Goal: Transaction & Acquisition: Purchase product/service

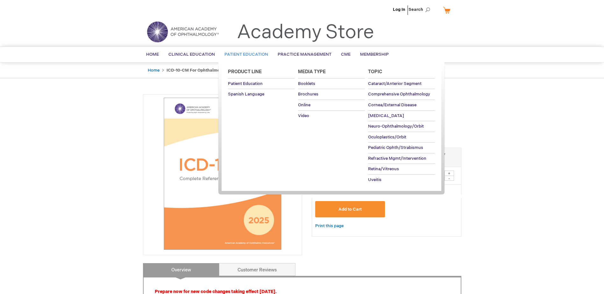
click at [258, 57] on span "Patient Education" at bounding box center [247, 54] width 44 height 5
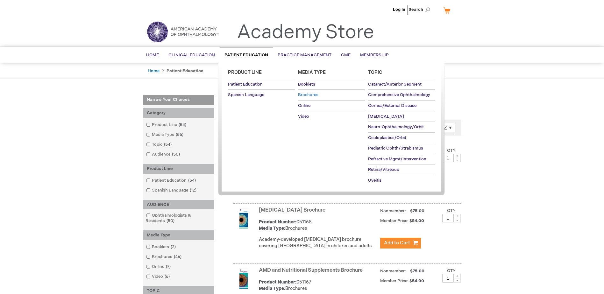
click at [300, 95] on span "Brochures" at bounding box center [308, 94] width 20 height 5
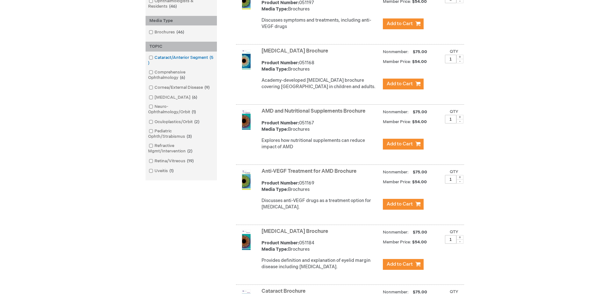
scroll to position [127, 0]
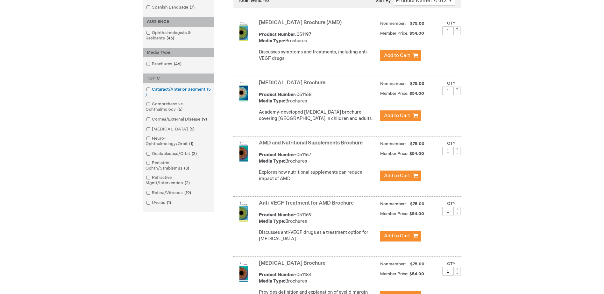
click at [150, 89] on link "Cataract/Anterior Segment 5 items" at bounding box center [179, 92] width 68 height 11
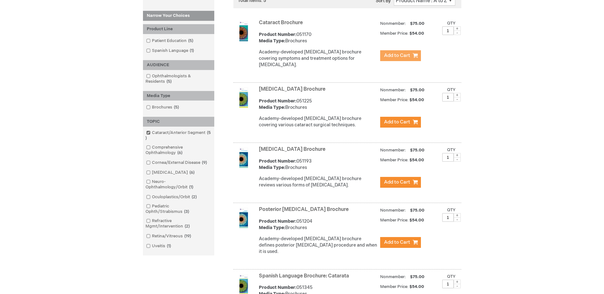
click at [394, 54] on span "Add to Cart" at bounding box center [397, 56] width 26 height 6
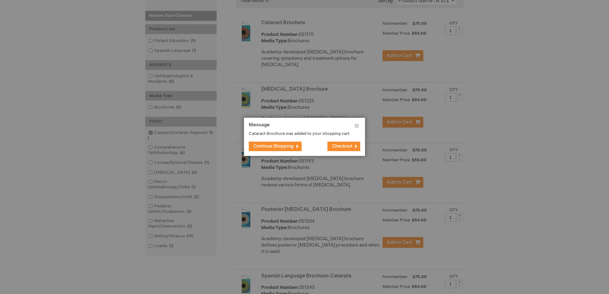
click at [329, 145] on button "Checkout" at bounding box center [343, 147] width 33 height 10
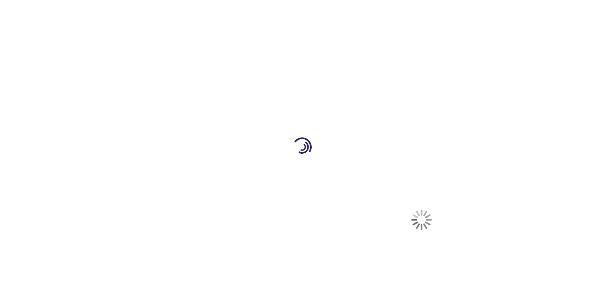
select select "US"
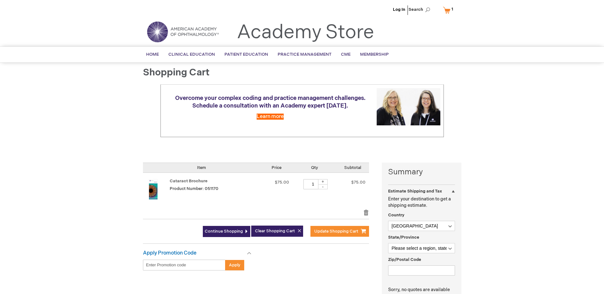
click at [322, 182] on div "+" at bounding box center [323, 181] width 10 height 5
type input "3"
click at [347, 231] on span "Update Shopping Cart" at bounding box center [336, 231] width 44 height 5
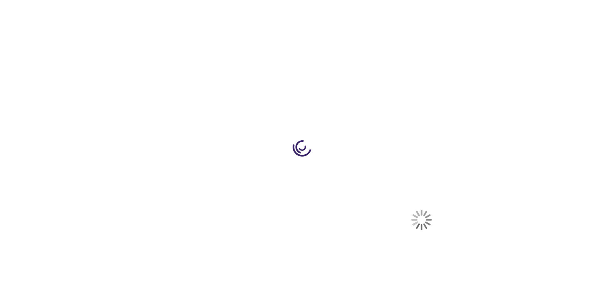
select select "US"
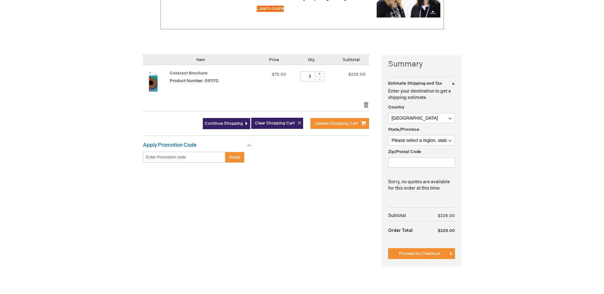
scroll to position [127, 0]
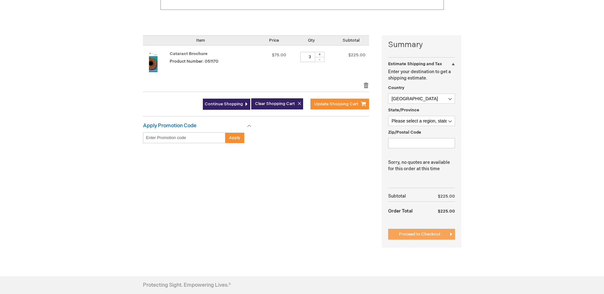
click at [432, 233] on span "Proceed to Checkout" at bounding box center [419, 234] width 41 height 5
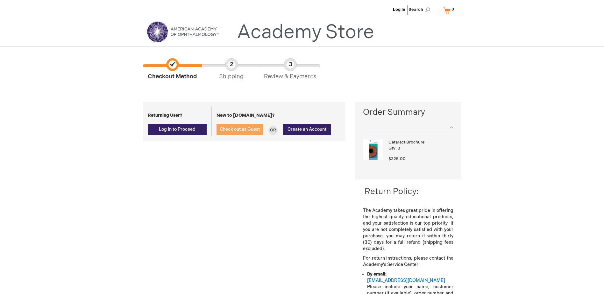
click at [229, 130] on span "Check out as Guest" at bounding box center [240, 129] width 40 height 5
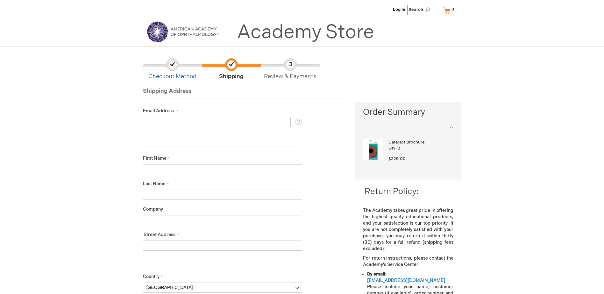
click at [205, 126] on input "Email Address" at bounding box center [217, 122] width 148 height 10
type input "mmoore@fhn.org"
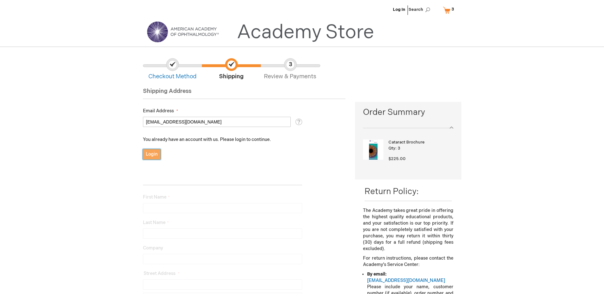
click at [155, 155] on span "Login" at bounding box center [152, 154] width 12 height 5
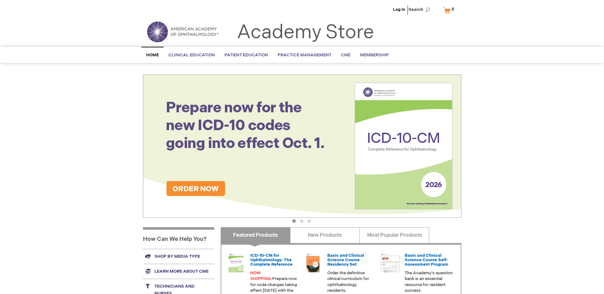
click at [447, 10] on link "My Cart 3 3 items" at bounding box center [450, 9] width 17 height 11
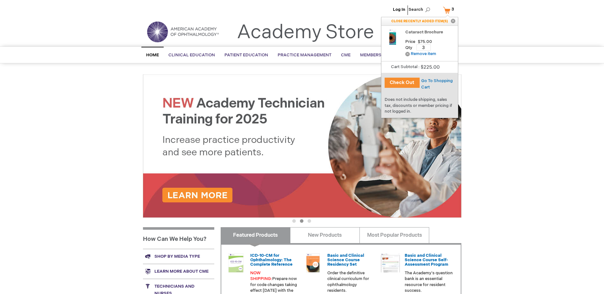
click at [407, 85] on button "Check Out" at bounding box center [402, 83] width 35 height 10
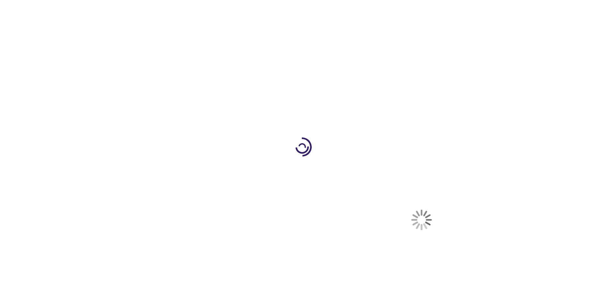
select select "US"
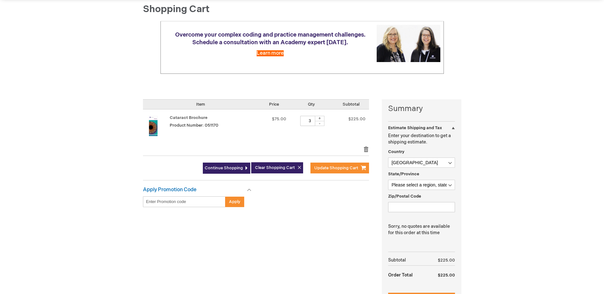
scroll to position [64, 0]
click at [450, 161] on select "Afghanistan Åland Islands Albania Algeria American Samoa Andorra Angola Anguill…" at bounding box center [421, 162] width 67 height 10
click at [446, 182] on select "Please select a region, state or province. Alabama Alaska American Samoa Arizon…" at bounding box center [421, 185] width 67 height 10
select select "23"
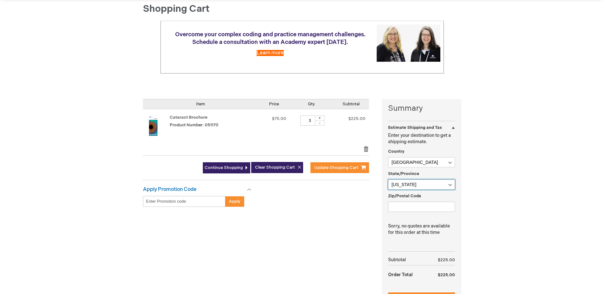
click at [388, 180] on select "Please select a region, state or province. Alabama Alaska American Samoa Arizon…" at bounding box center [421, 185] width 67 height 10
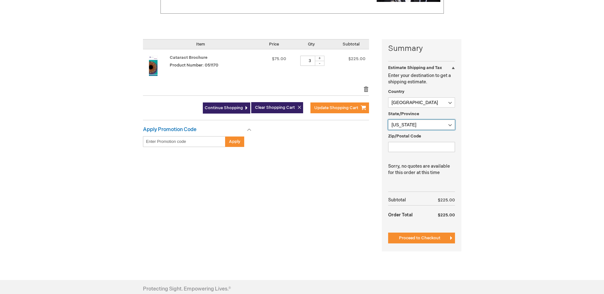
scroll to position [127, 0]
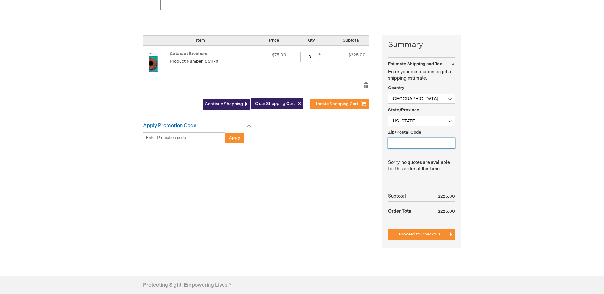
click at [411, 144] on input "Zip/Postal Code" at bounding box center [421, 143] width 67 height 10
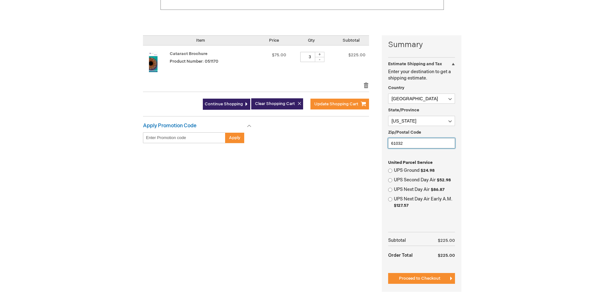
type input "61032"
click at [391, 170] on input "UPS Ground $24.98" at bounding box center [390, 171] width 4 height 4
radio input "true"
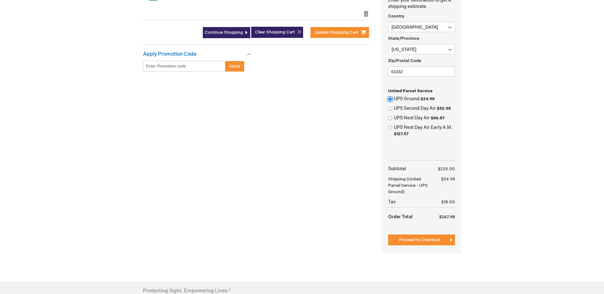
scroll to position [223, 0]
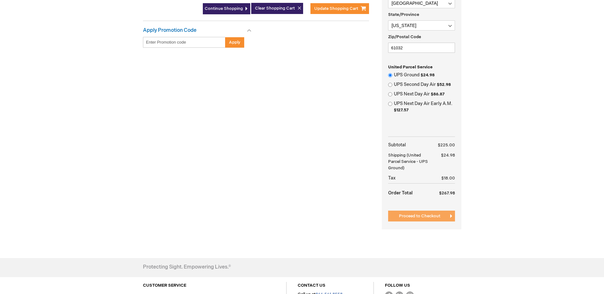
click at [423, 215] on span "Proceed to Checkout" at bounding box center [419, 216] width 41 height 5
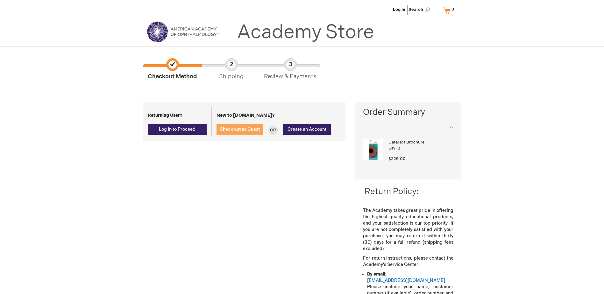
click at [238, 127] on span "Check out as Guest" at bounding box center [240, 129] width 40 height 5
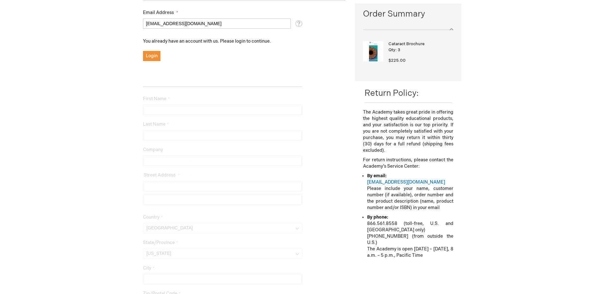
scroll to position [127, 0]
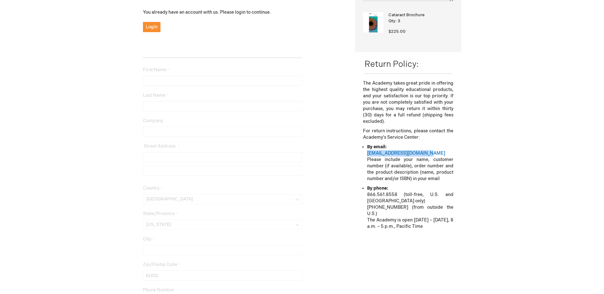
drag, startPoint x: 428, startPoint y: 153, endPoint x: 366, endPoint y: 156, distance: 62.5
click at [366, 156] on ul "By email: [EMAIL_ADDRESS][DOMAIN_NAME] Please include your name, customer numbe…" at bounding box center [408, 187] width 90 height 86
drag, startPoint x: 366, startPoint y: 156, endPoint x: 374, endPoint y: 154, distance: 8.1
copy link "[EMAIL_ADDRESS][DOMAIN_NAME]"
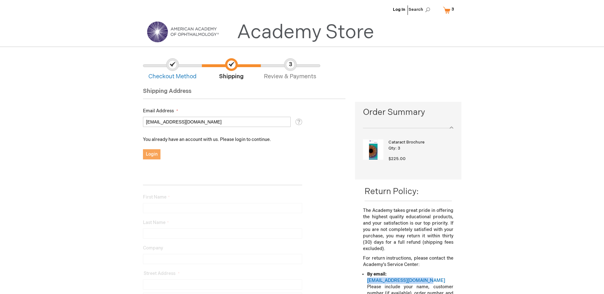
click at [154, 154] on span "Login" at bounding box center [152, 154] width 12 height 5
